Goal: Task Accomplishment & Management: Manage account settings

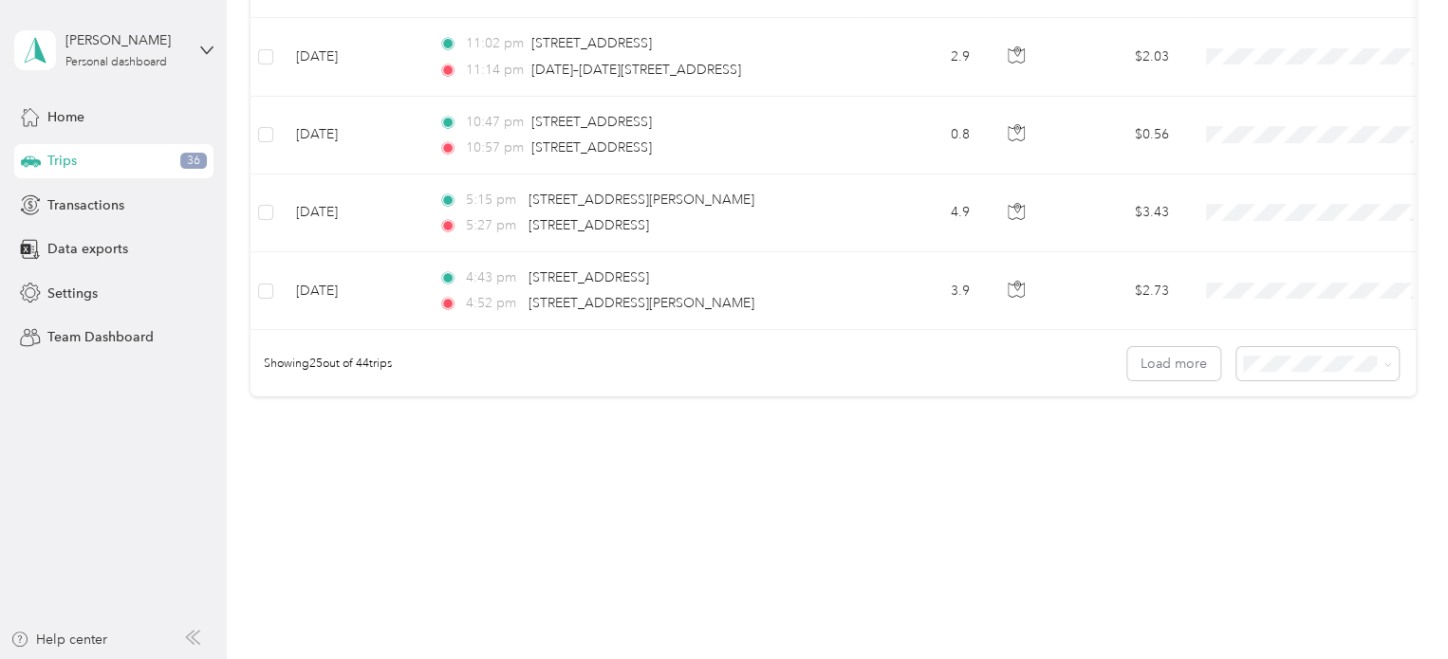
scroll to position [1850, 0]
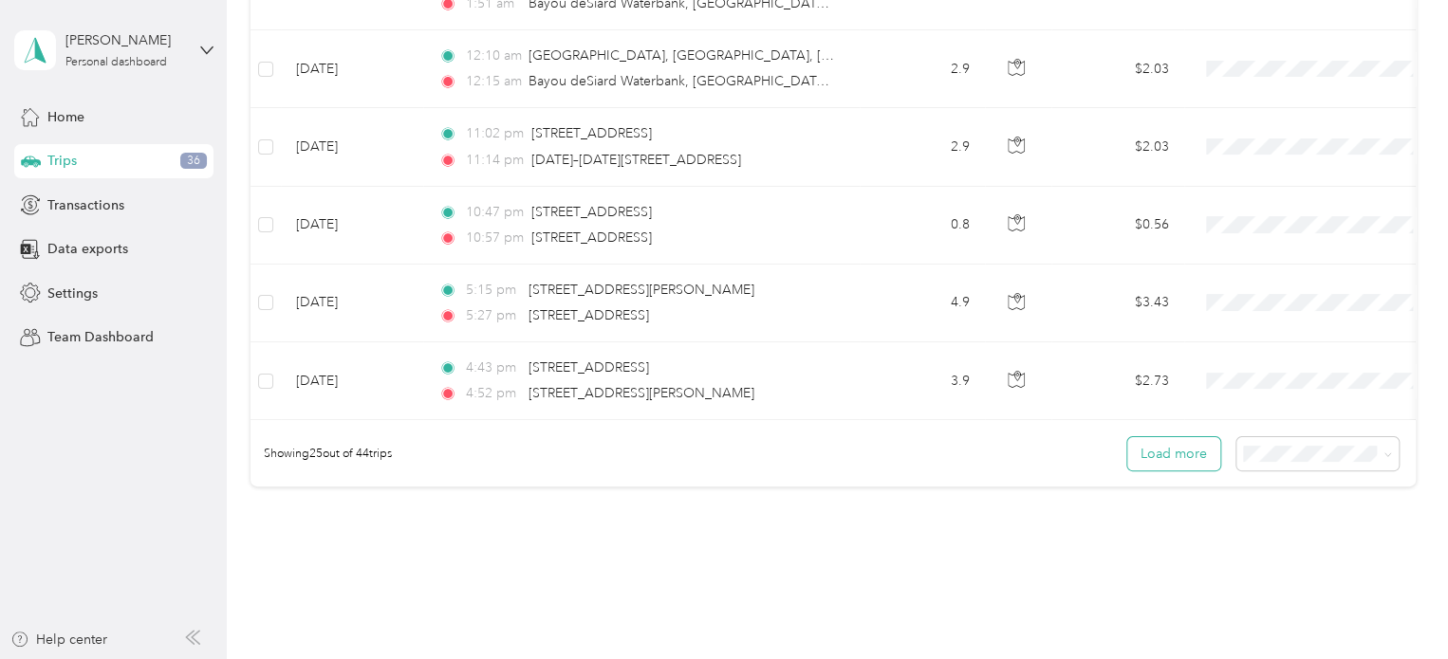
click at [1187, 450] on button "Load more" at bounding box center [1173, 453] width 93 height 33
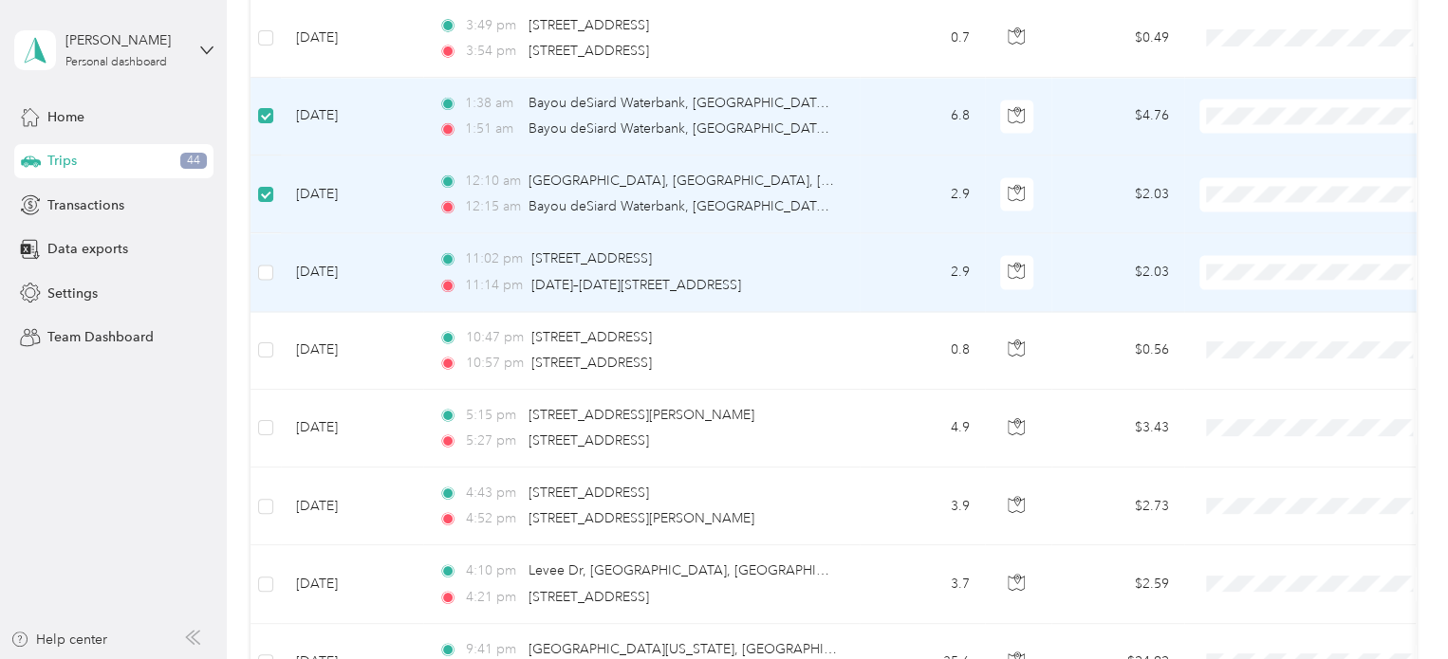
scroll to position [1765, 0]
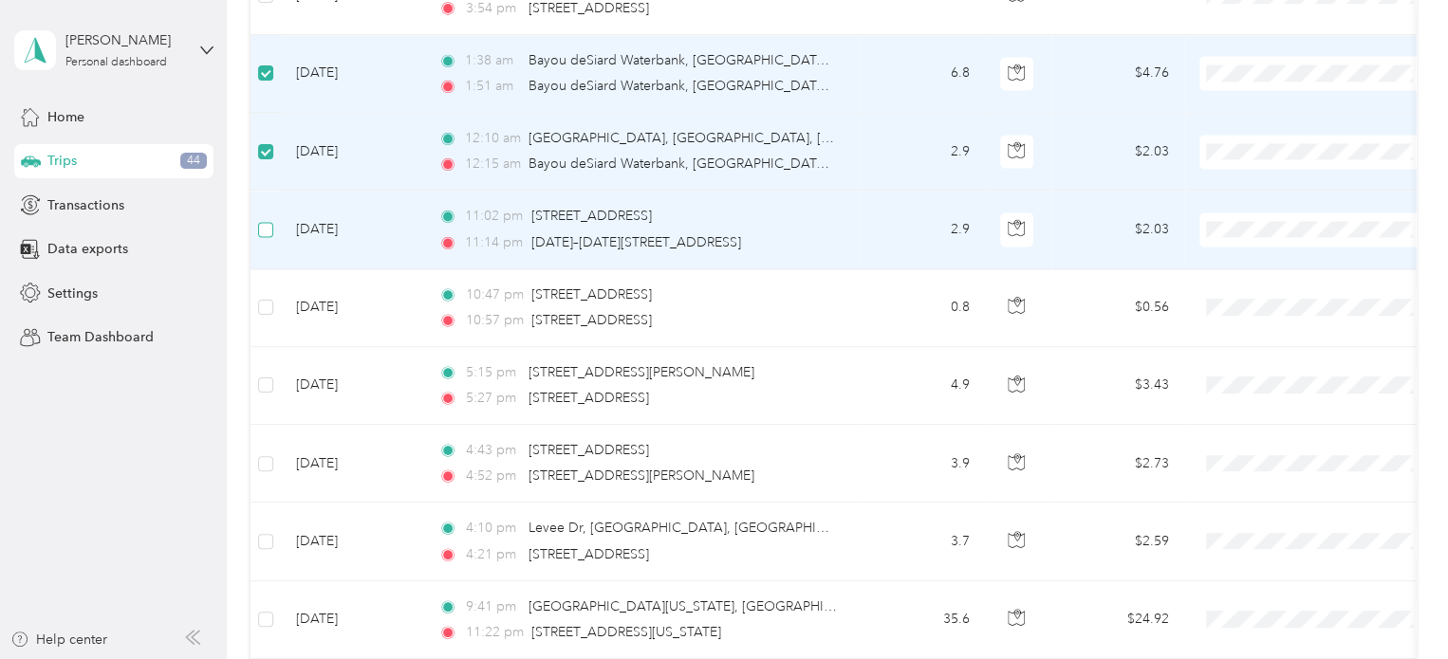
click at [262, 219] on label at bounding box center [265, 229] width 15 height 21
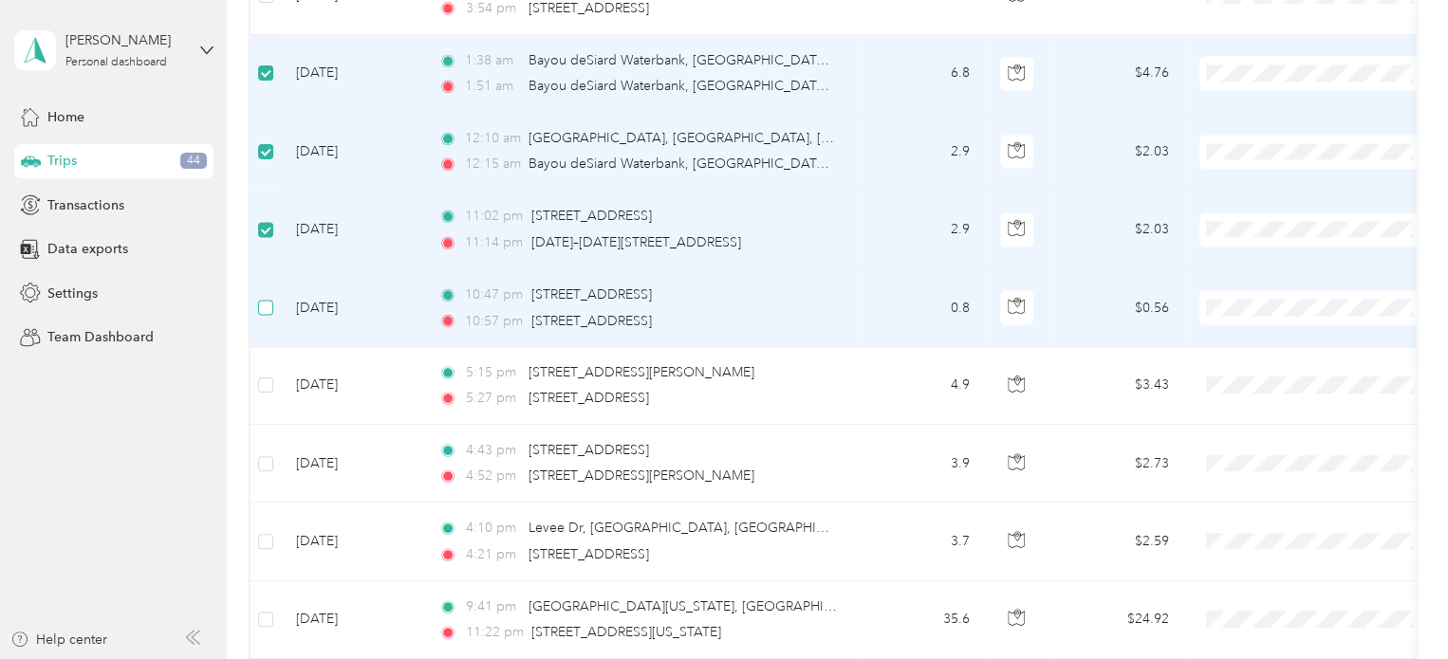
click at [271, 297] on label at bounding box center [265, 307] width 15 height 21
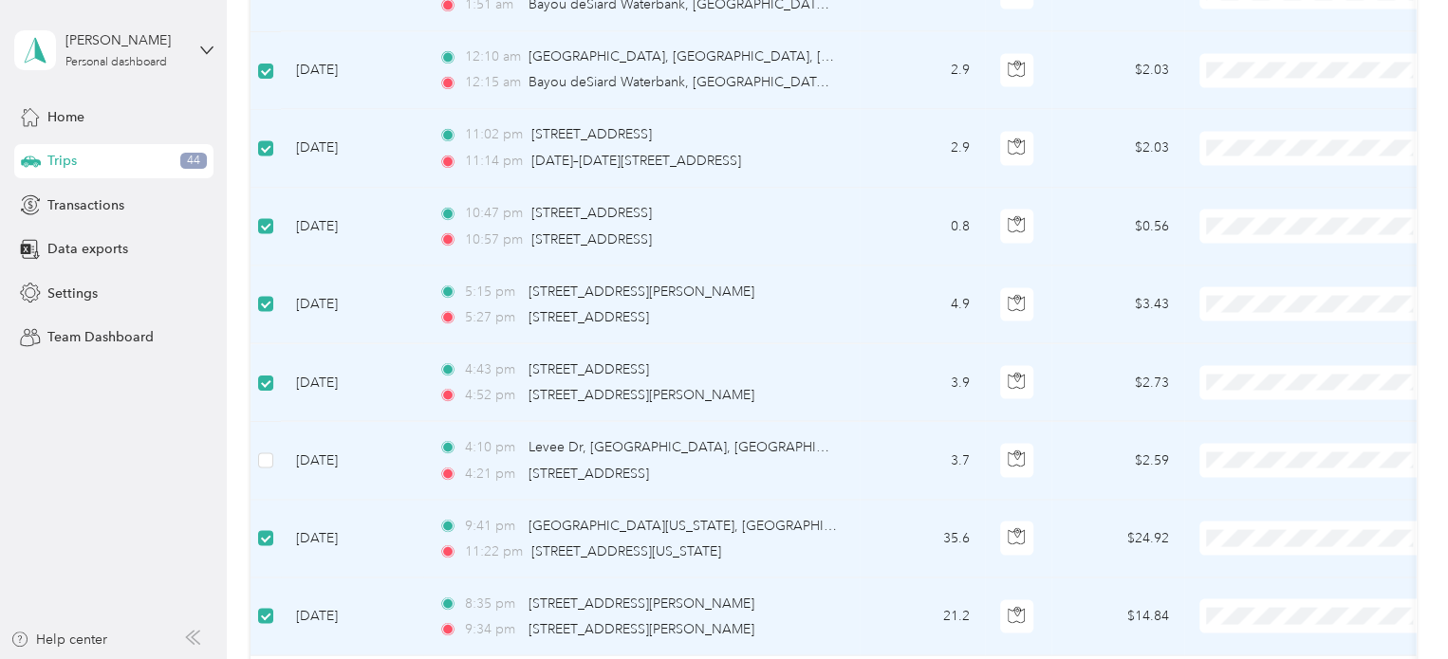
scroll to position [1841, 0]
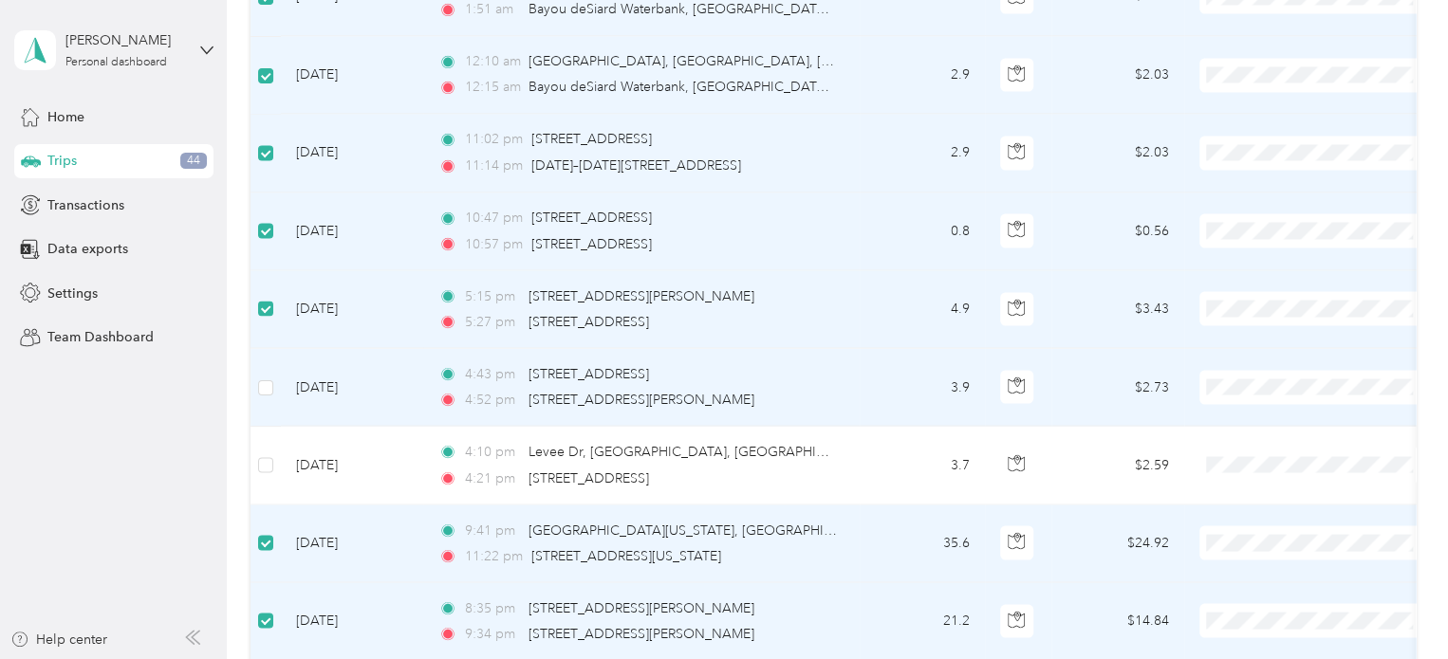
click at [263, 299] on label at bounding box center [265, 309] width 15 height 21
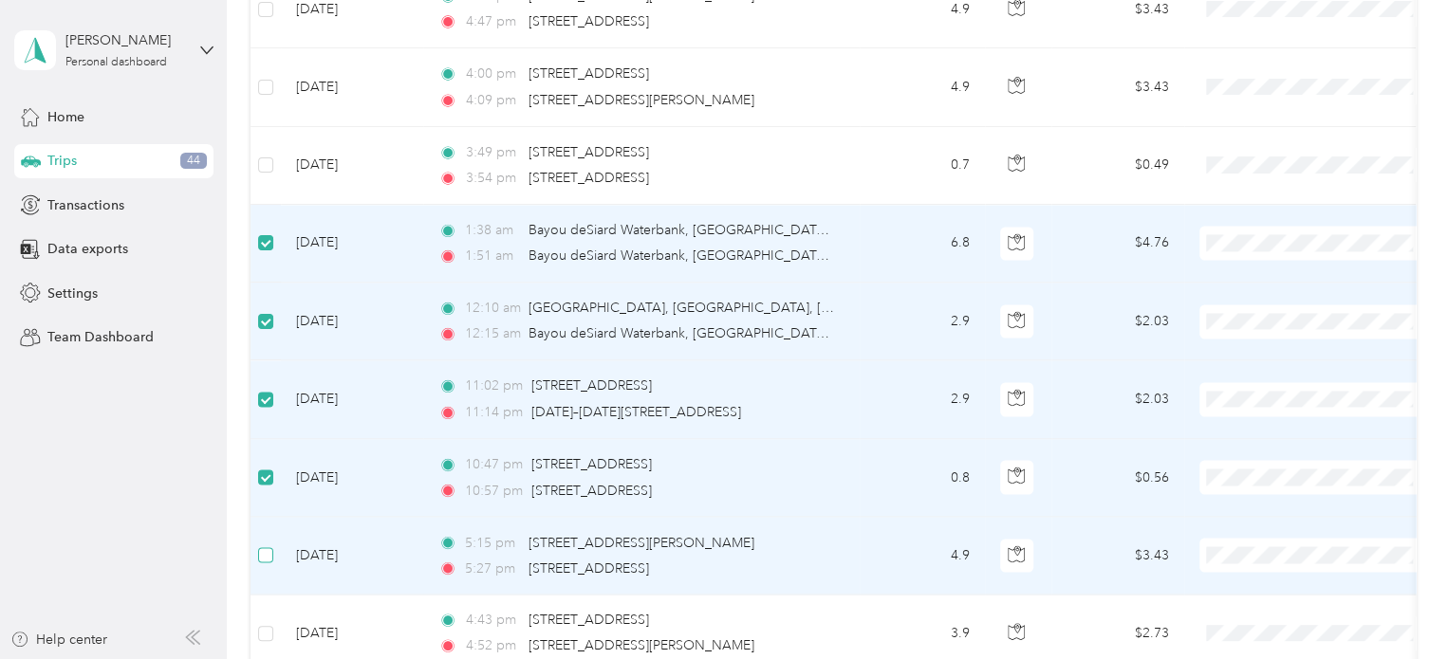
scroll to position [1582, 0]
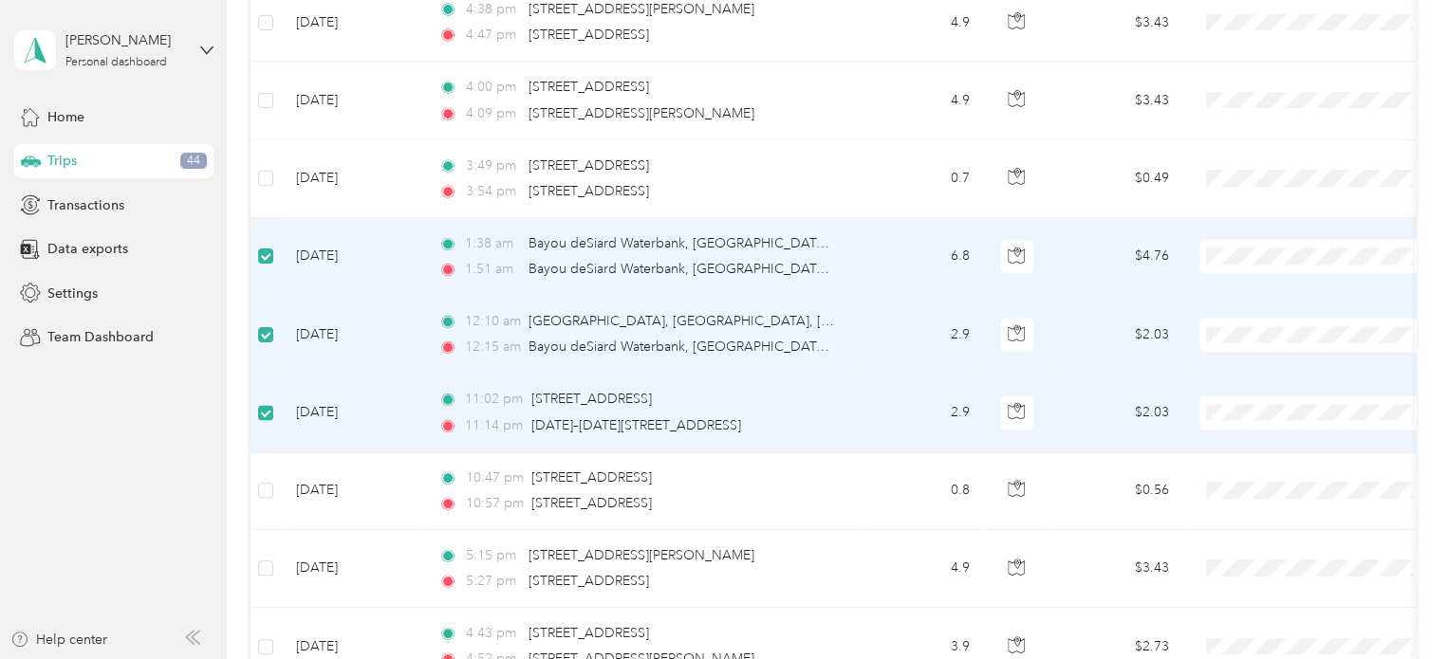
click at [262, 402] on label at bounding box center [265, 412] width 15 height 21
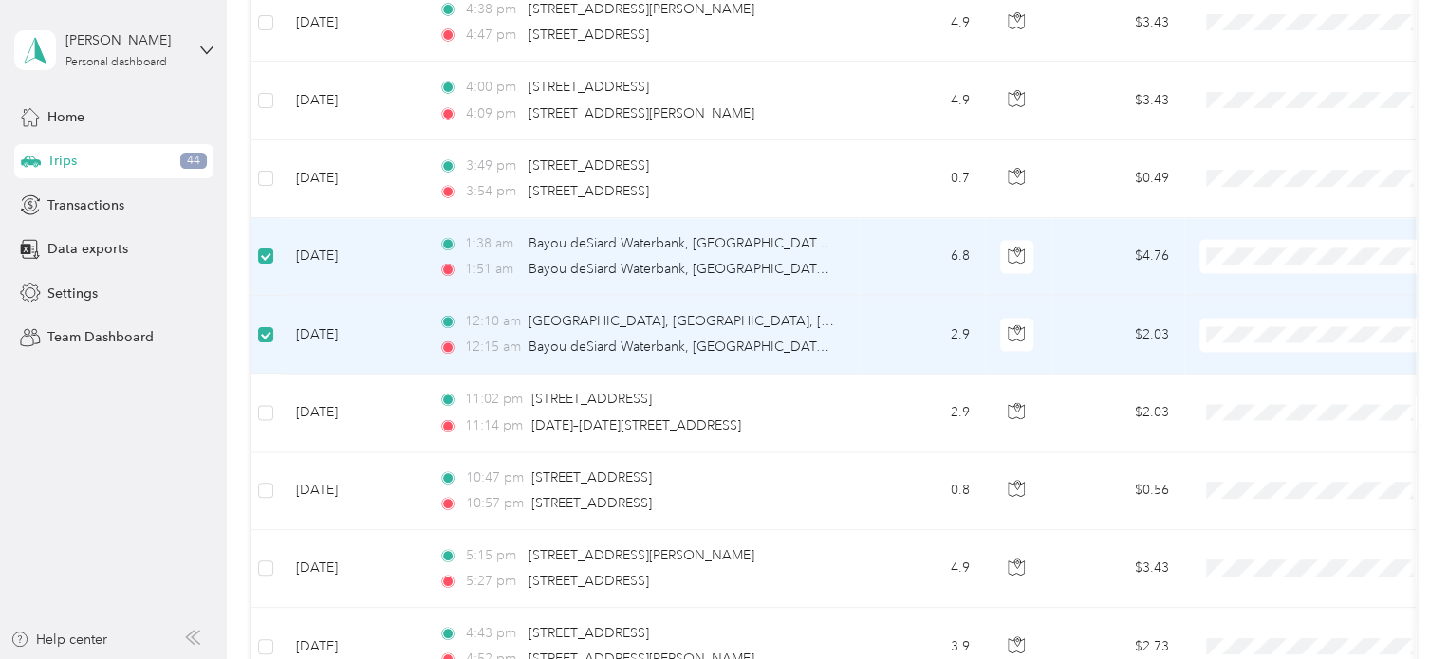
click at [263, 306] on td at bounding box center [265, 335] width 30 height 78
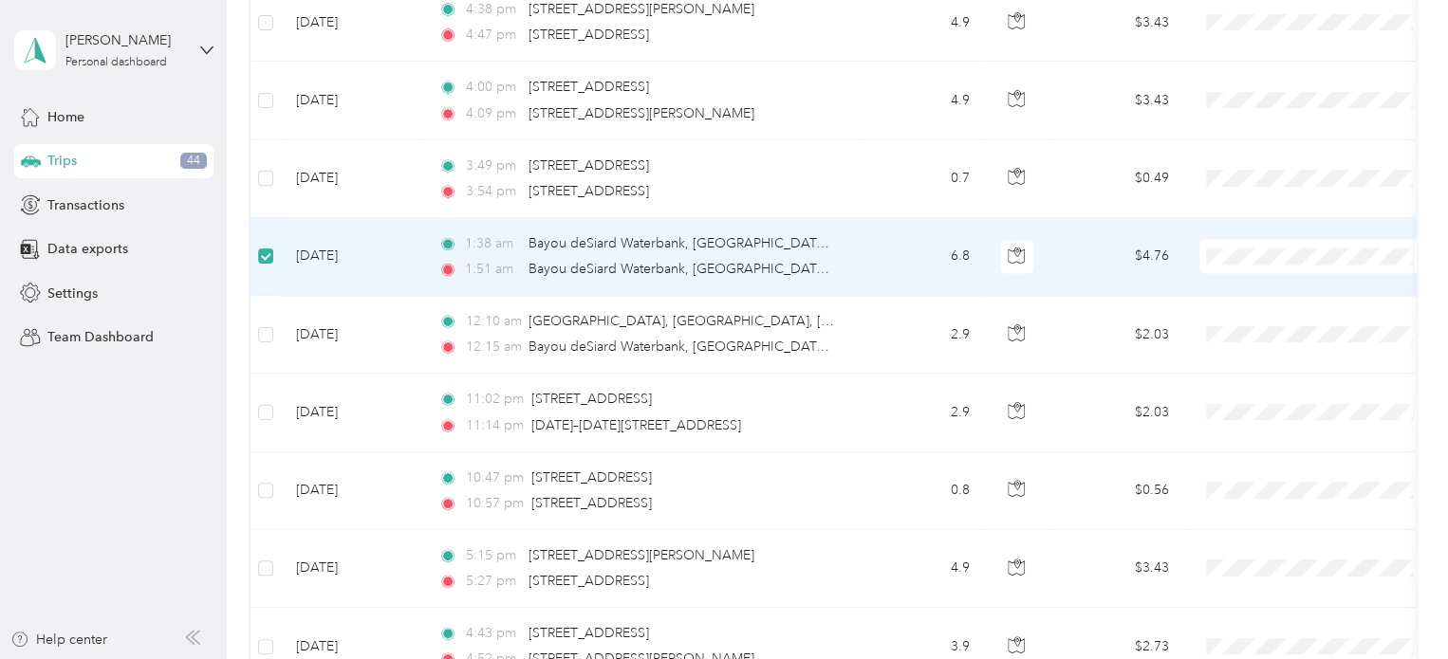
click at [263, 246] on label at bounding box center [265, 256] width 15 height 21
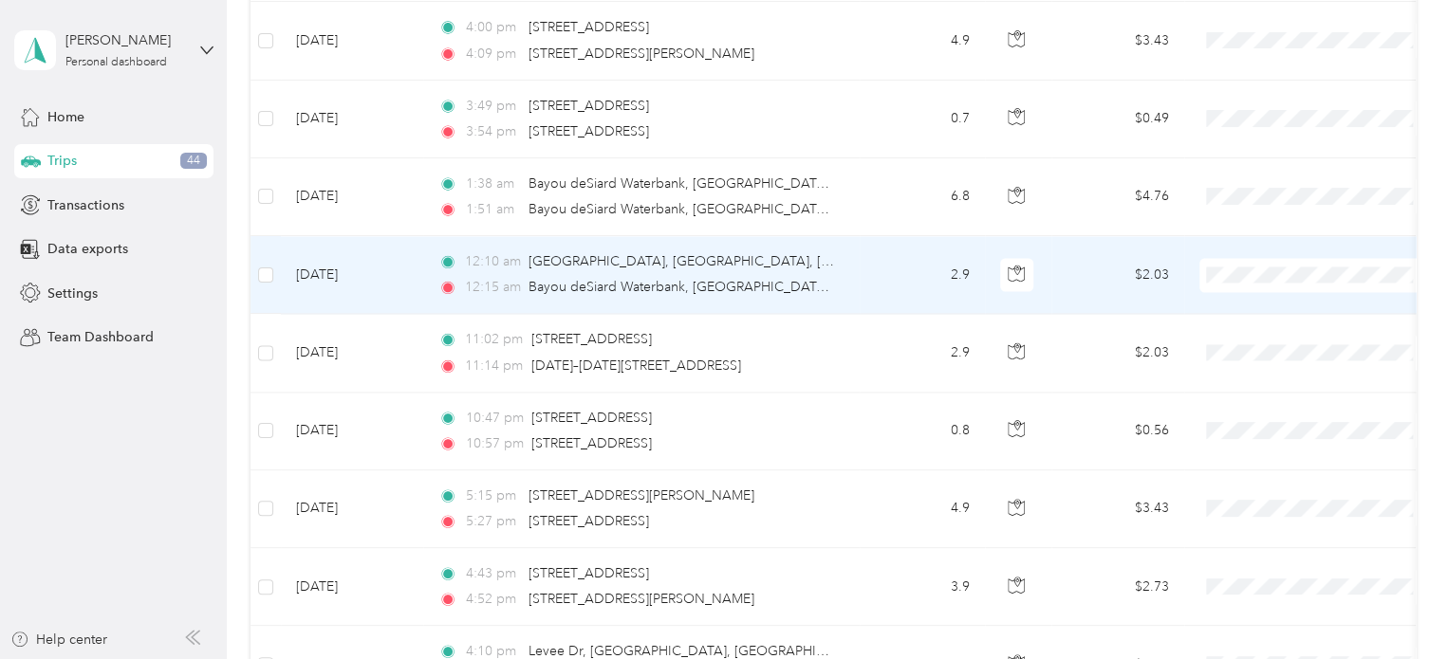
scroll to position [1643, 0]
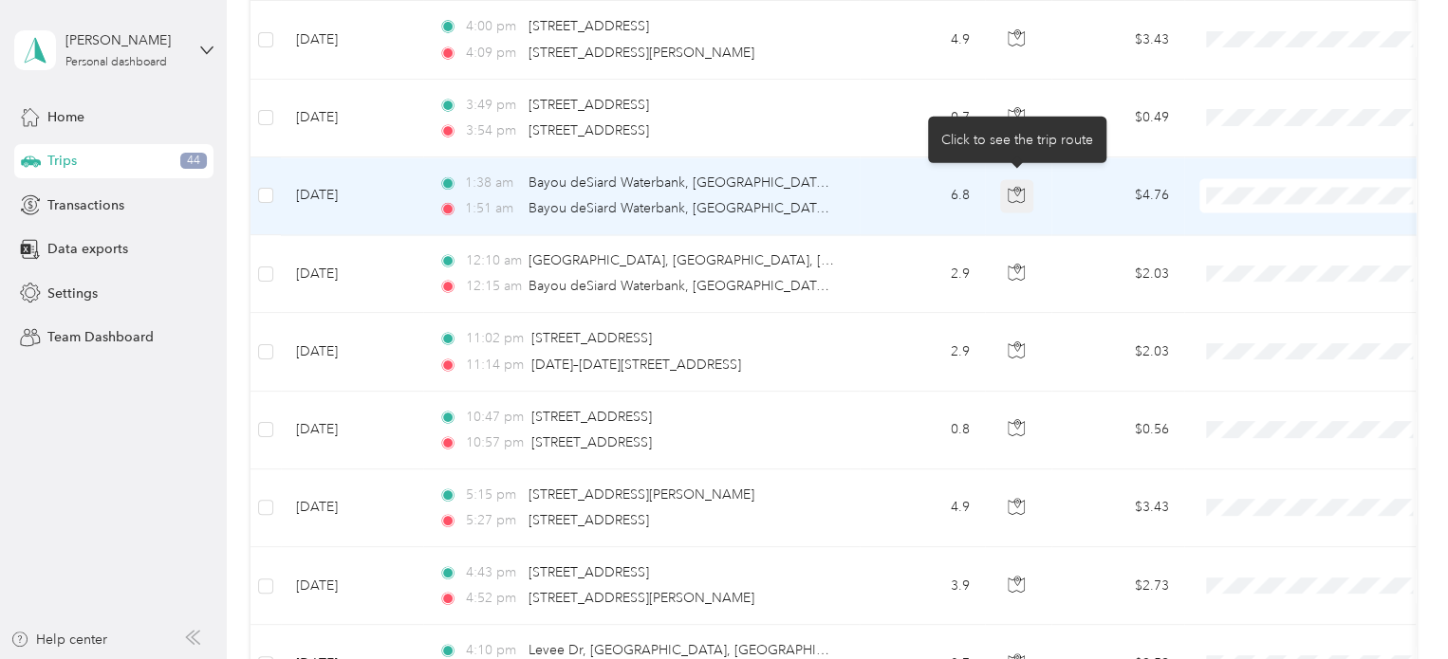
click at [1025, 189] on icon "button" at bounding box center [1016, 195] width 16 height 14
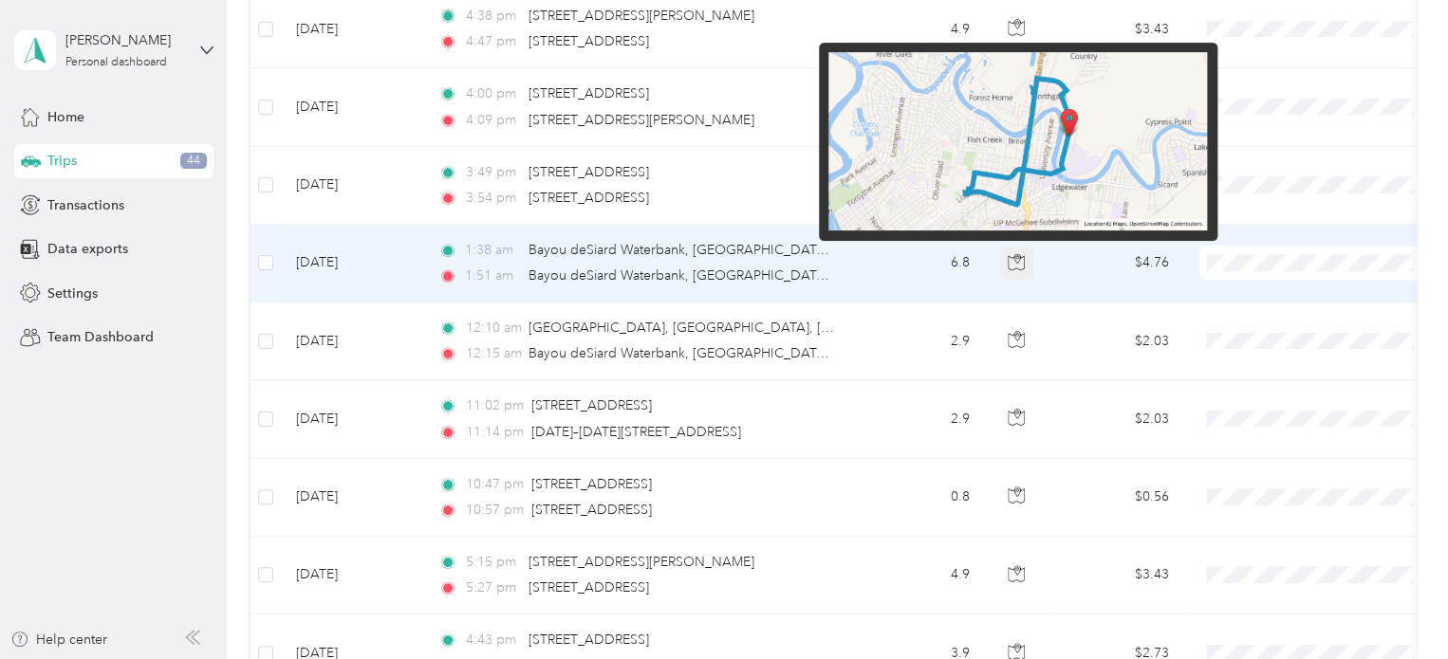
scroll to position [1575, 0]
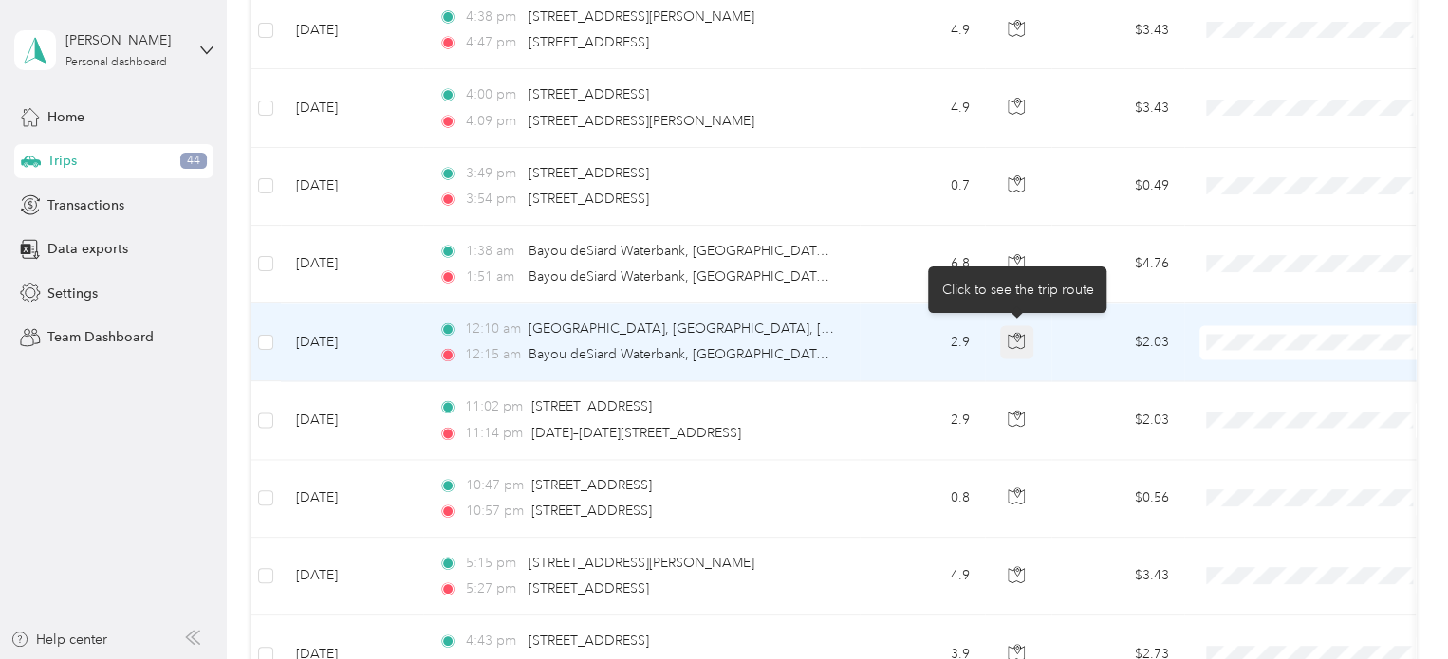
click at [1014, 336] on icon "button" at bounding box center [1015, 340] width 17 height 17
click at [1007, 340] on icon "button" at bounding box center [1015, 340] width 17 height 17
click at [1010, 332] on icon "button" at bounding box center [1015, 340] width 17 height 17
click at [1013, 267] on div "Click to see the trip route" at bounding box center [1017, 290] width 178 height 46
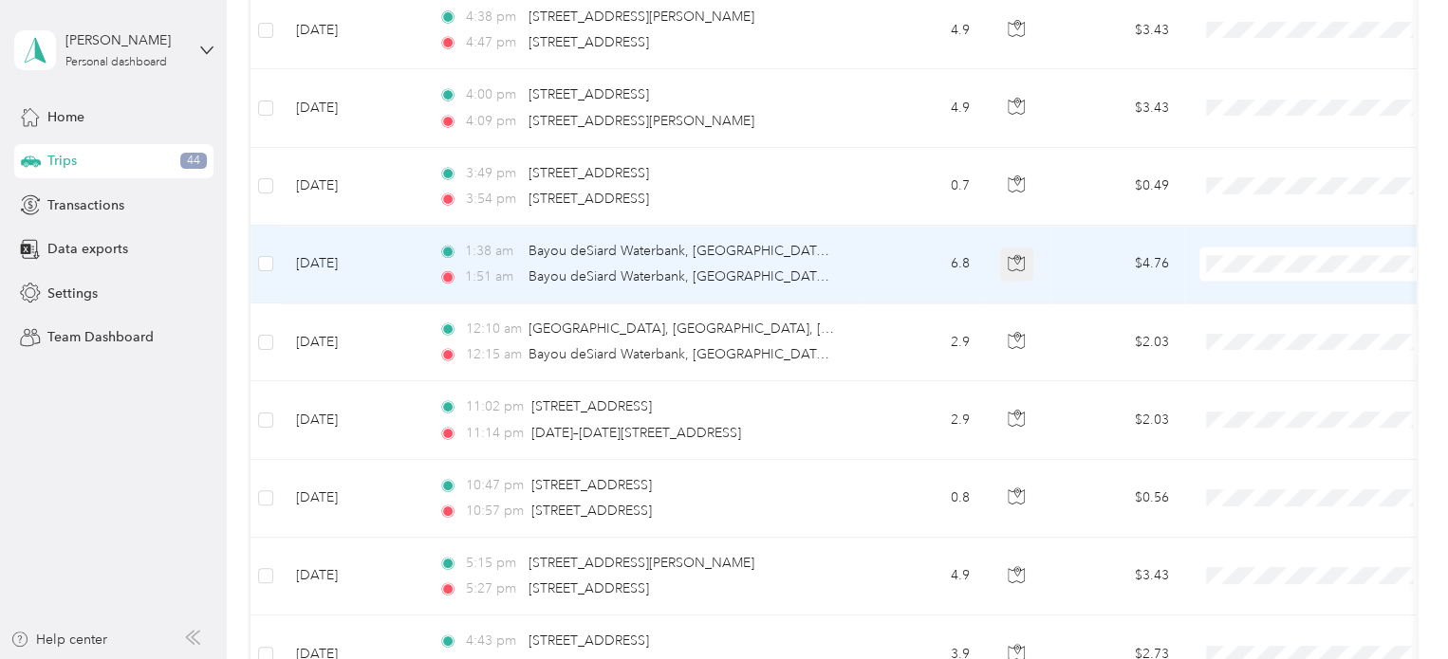
click at [1015, 254] on icon "button" at bounding box center [1015, 262] width 17 height 17
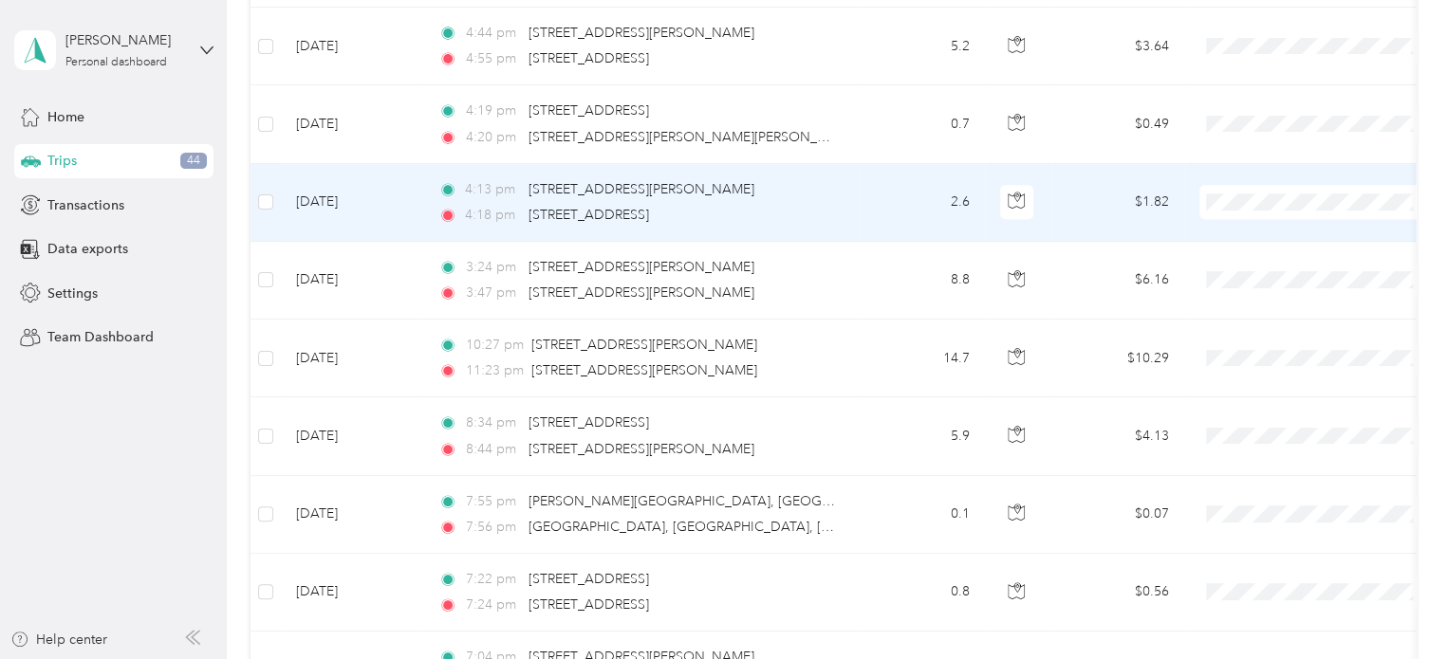
scroll to position [0, 0]
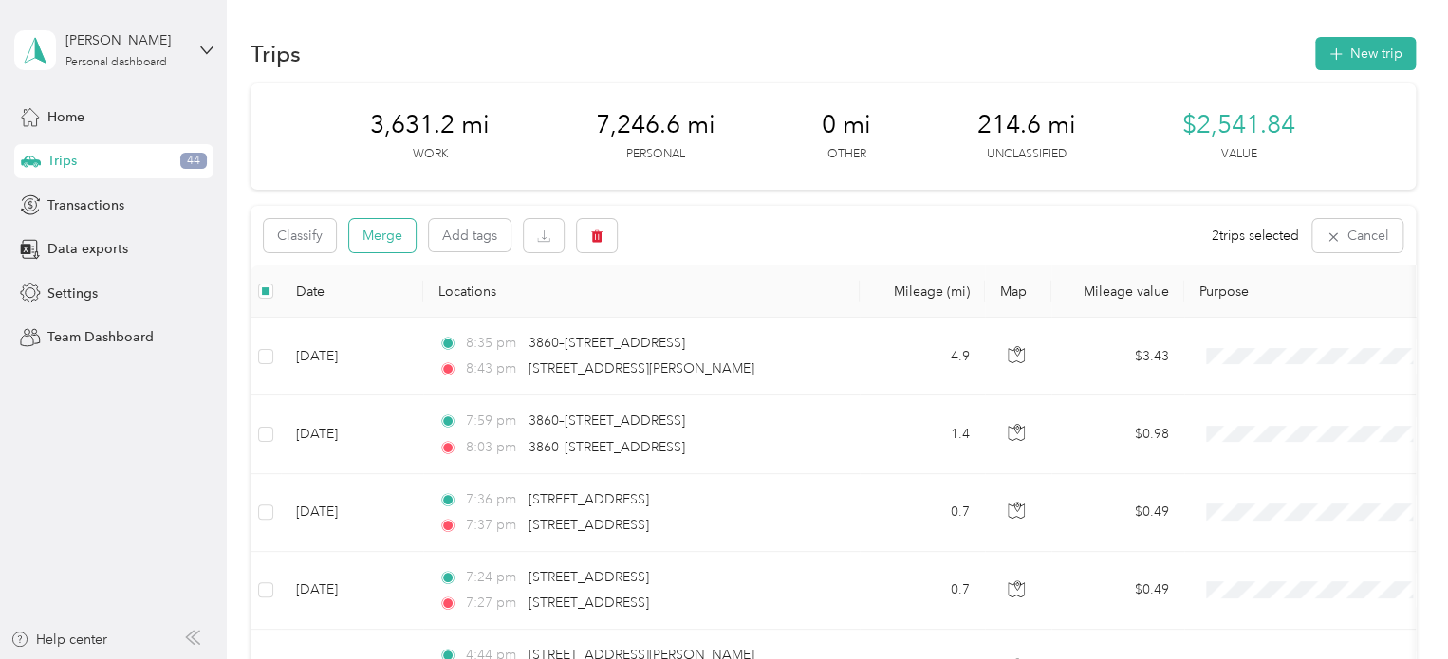
click at [364, 231] on button "Merge" at bounding box center [382, 235] width 66 height 33
click at [362, 231] on button "Merge" at bounding box center [382, 235] width 66 height 33
click at [360, 248] on div "Unclassified" at bounding box center [339, 237] width 151 height 32
click at [508, 280] on th "Locations" at bounding box center [641, 294] width 436 height 52
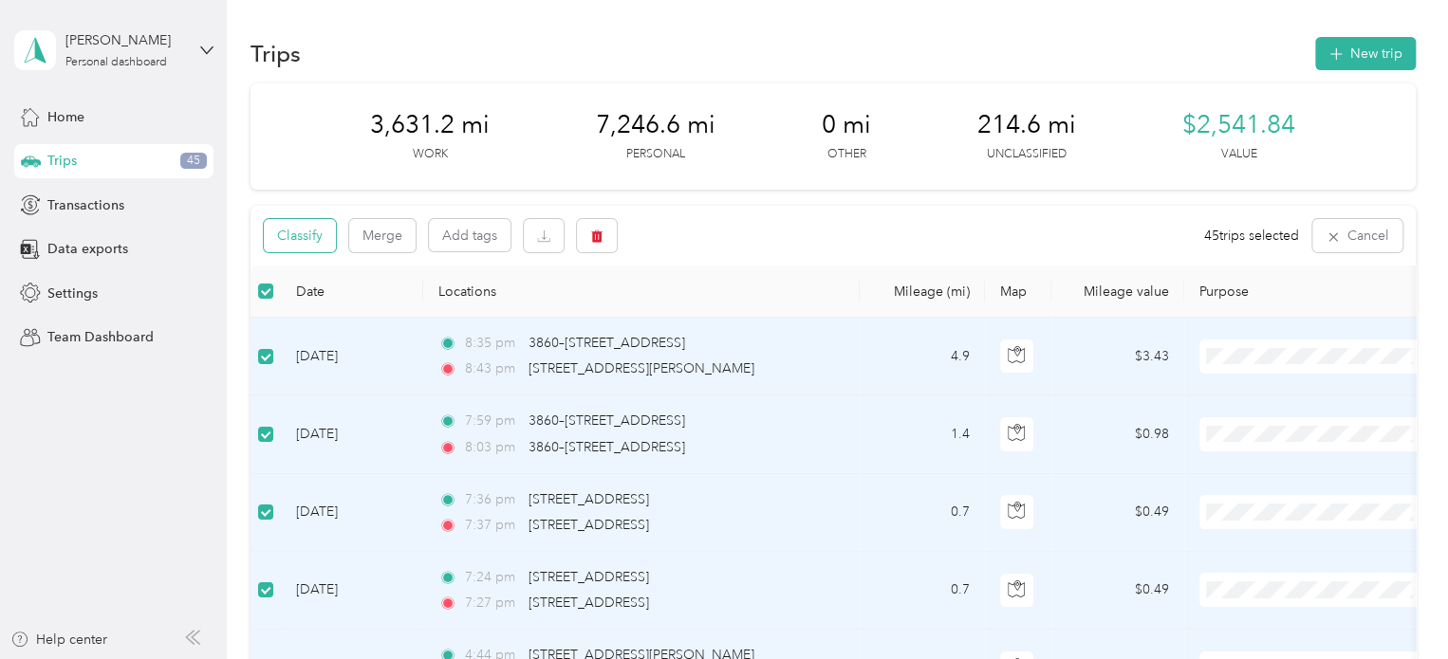
click at [301, 230] on button "Classify" at bounding box center [300, 235] width 72 height 33
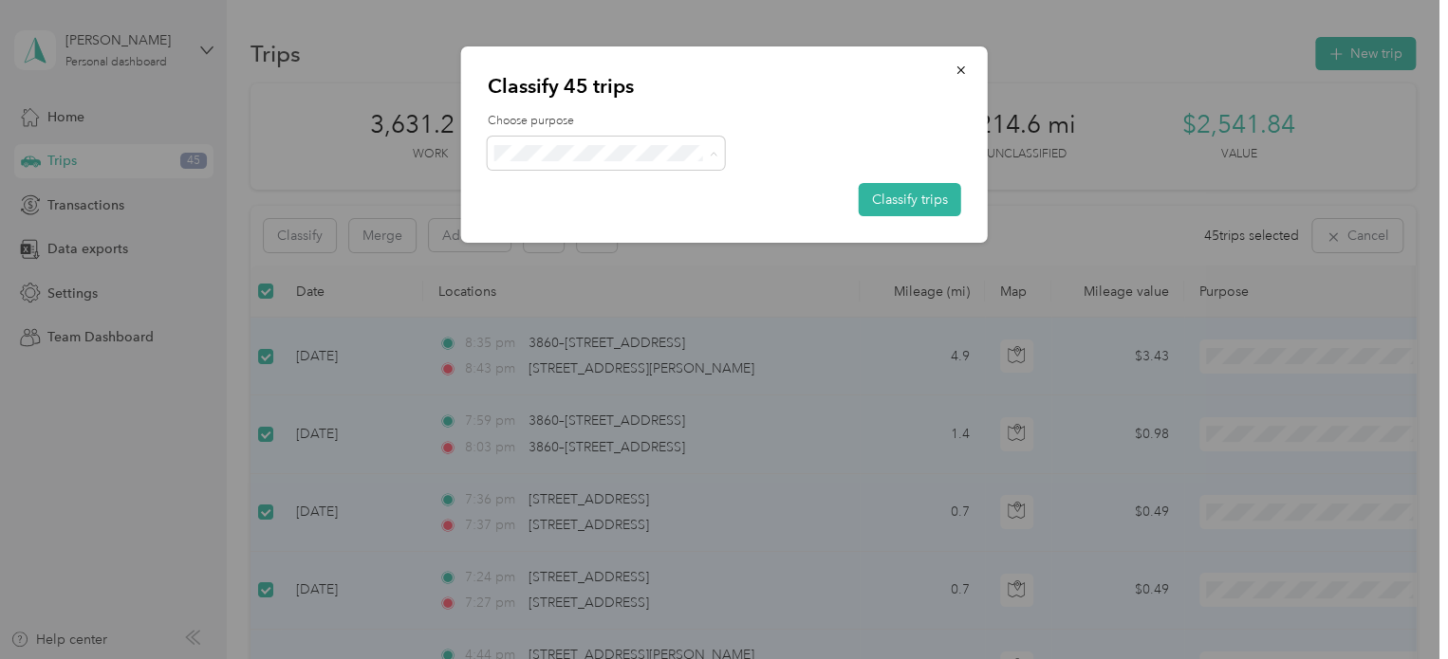
click at [620, 224] on span "Personal" at bounding box center [622, 222] width 176 height 20
click at [925, 162] on div at bounding box center [724, 153] width 473 height 33
click at [889, 204] on button "Classify trips" at bounding box center [910, 199] width 102 height 33
